Goal: Information Seeking & Learning: Learn about a topic

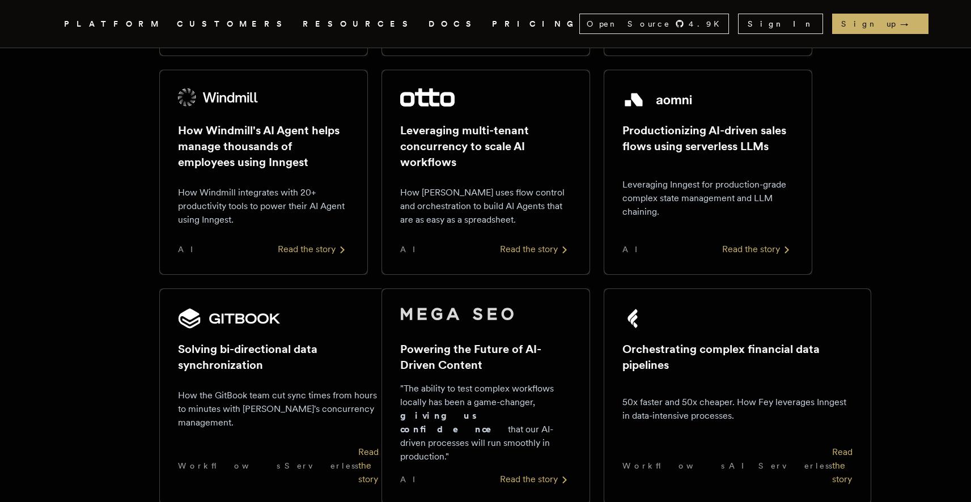
scroll to position [640, 0]
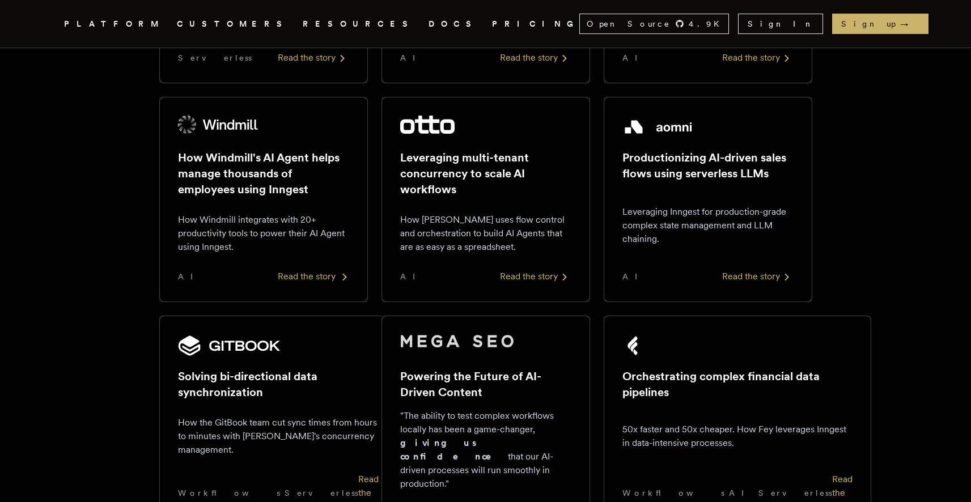
click at [212, 248] on p "How Windmill integrates with 20+ productivity tools to power their AI Agent usi…" at bounding box center [263, 233] width 171 height 41
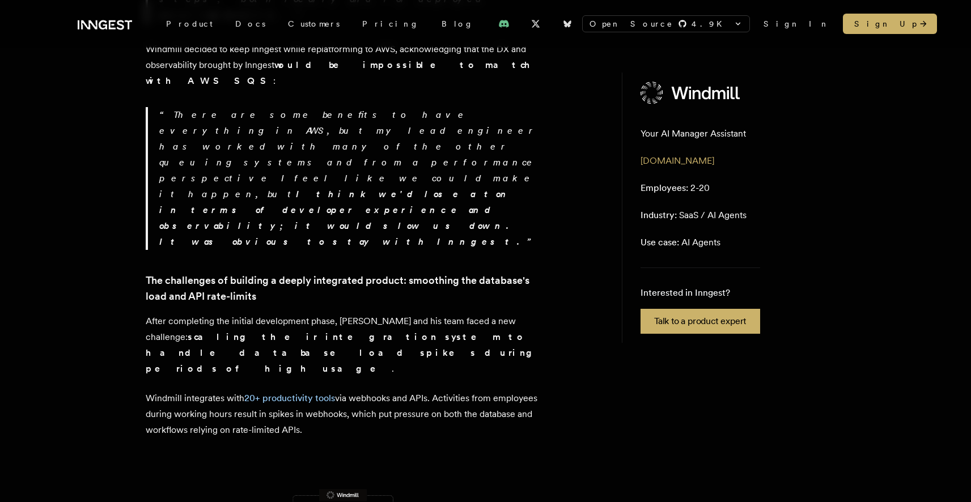
scroll to position [850, 0]
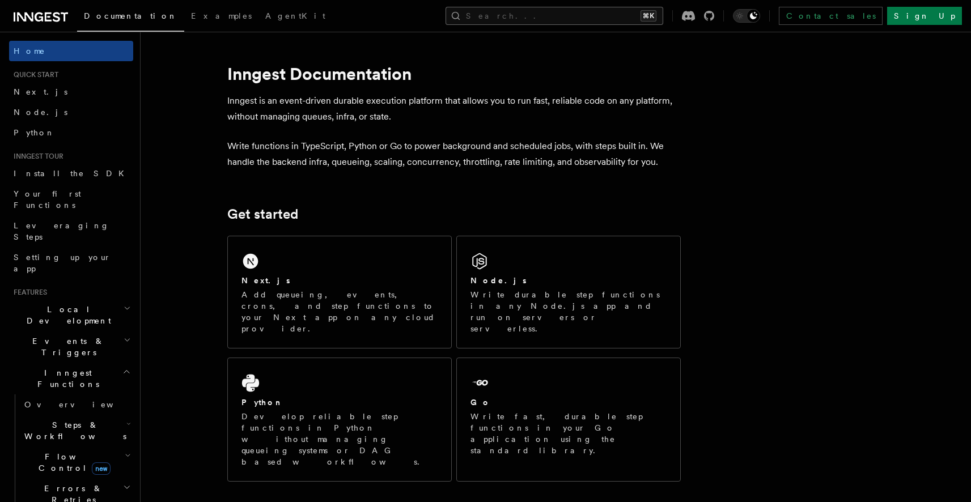
click at [556, 19] on button "Search... ⌘K" at bounding box center [555, 16] width 218 height 18
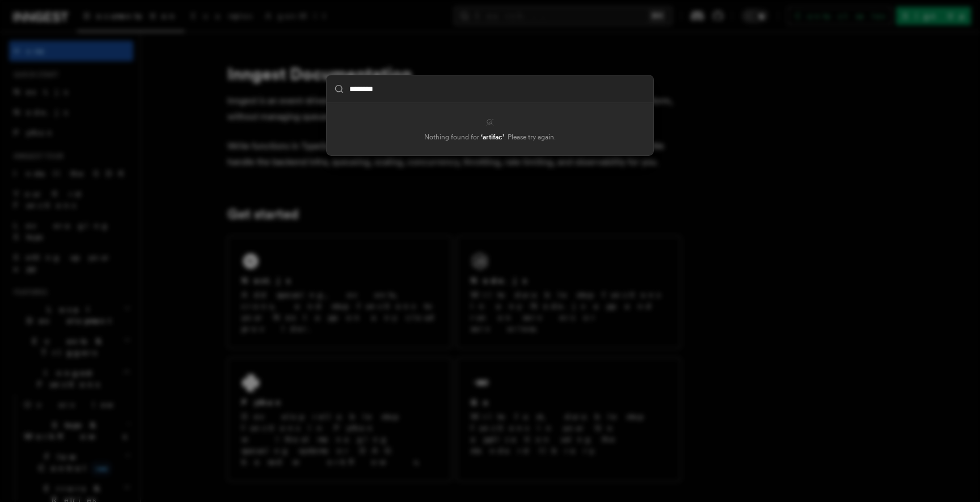
type input "********"
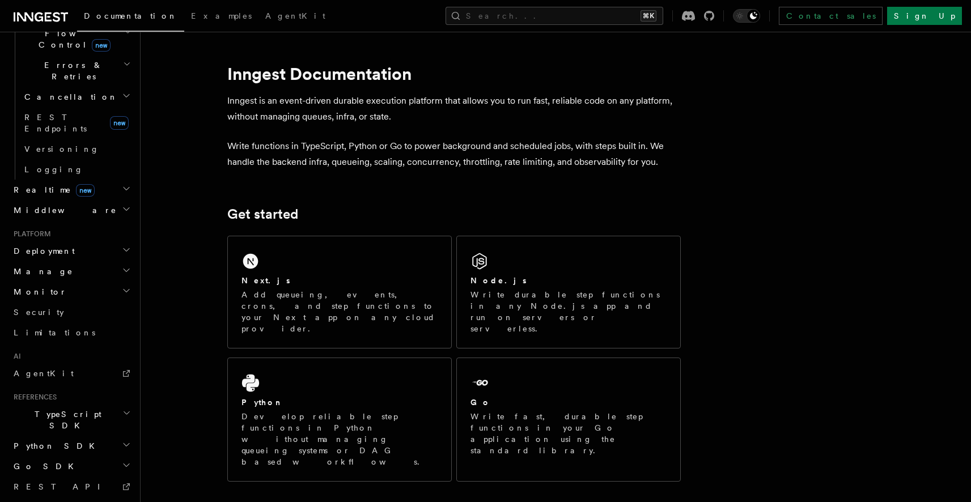
scroll to position [427, 0]
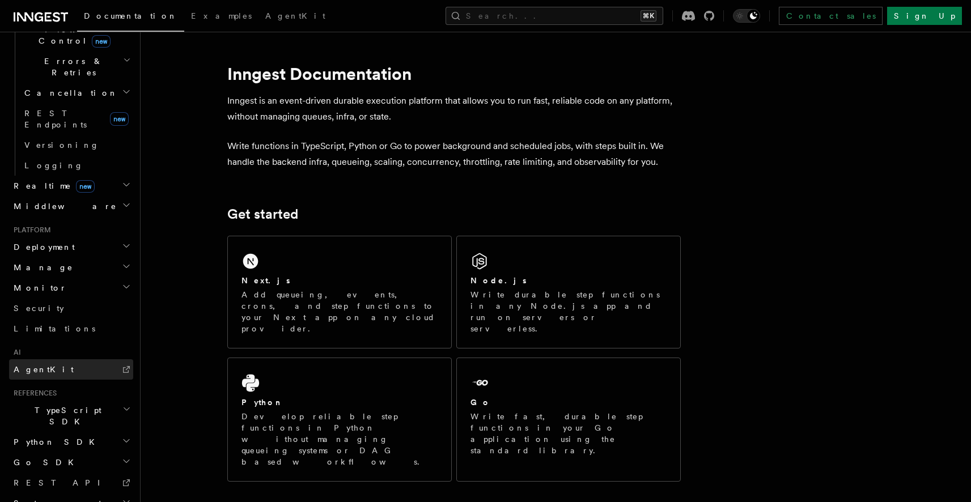
click at [34, 365] on span "AgentKit" at bounding box center [44, 369] width 60 height 9
